Goal: Transaction & Acquisition: Purchase product/service

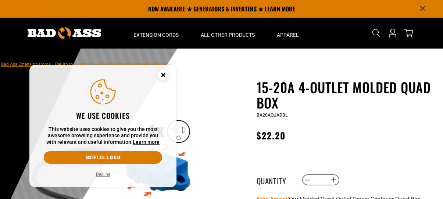
click at [112, 156] on button "Accept all & close" at bounding box center [103, 157] width 118 height 13
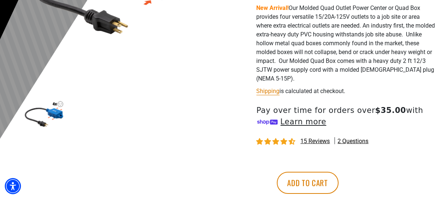
scroll to position [206, 0]
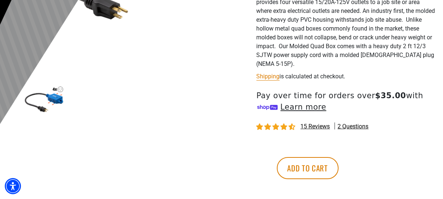
click at [349, 127] on span "2 questions" at bounding box center [353, 126] width 31 height 8
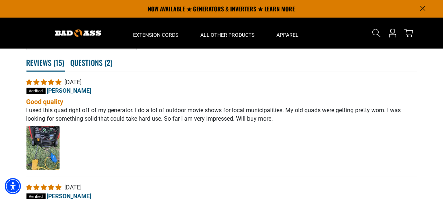
scroll to position [1305, 0]
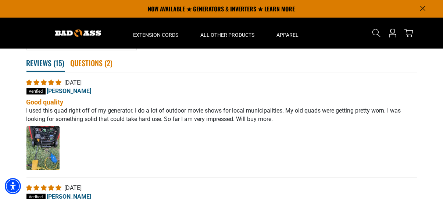
click at [92, 71] on span "Questions ( 2 )" at bounding box center [92, 63] width 42 height 16
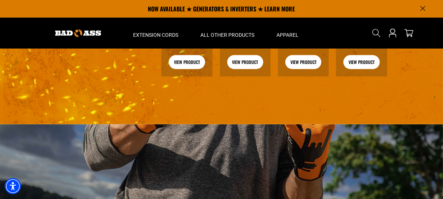
scroll to position [934, 0]
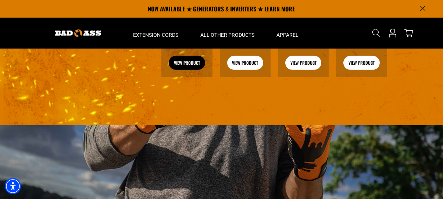
click at [190, 70] on link "View Product" at bounding box center [187, 63] width 36 height 14
